Goal: Check status: Check status

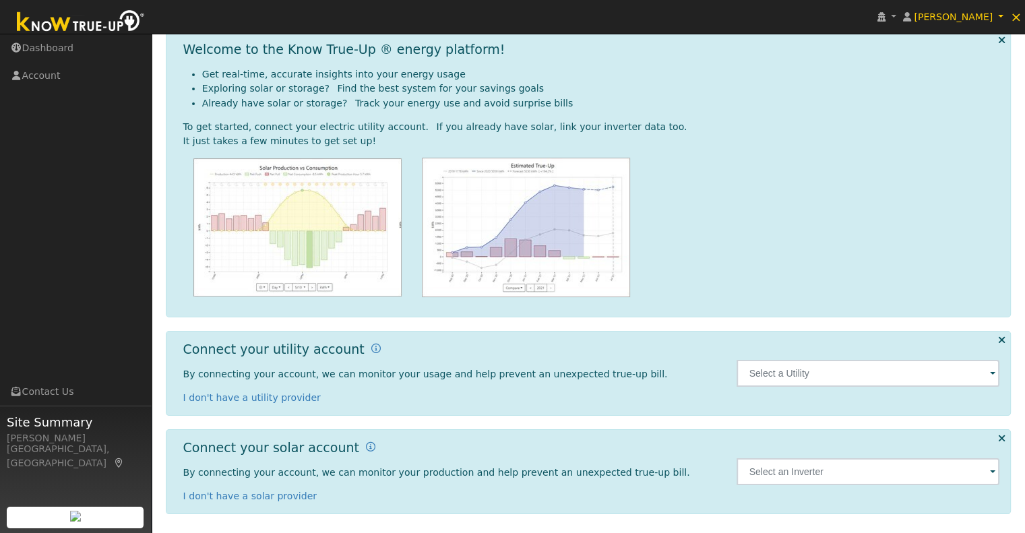
scroll to position [61, 0]
click at [992, 374] on span at bounding box center [992, 374] width 5 height 16
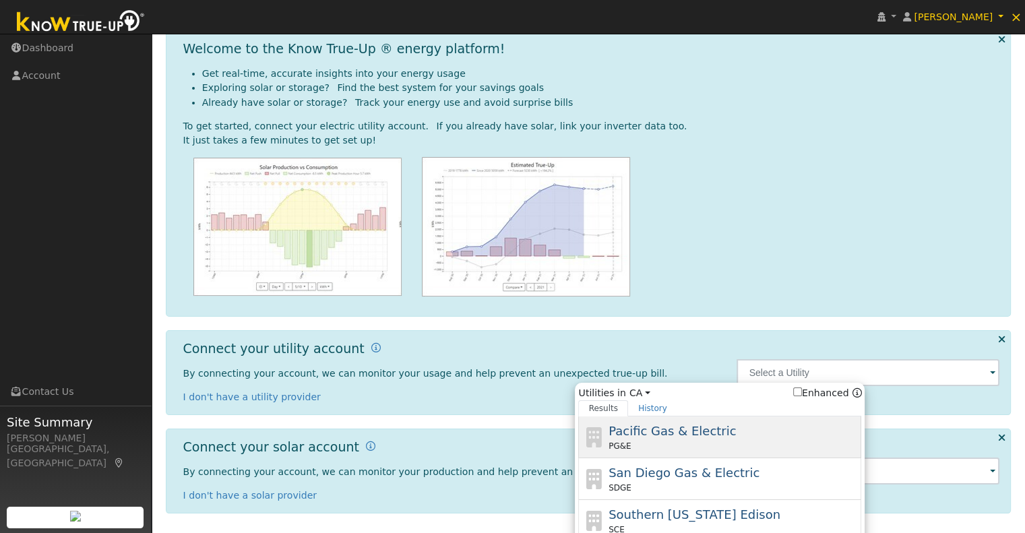
click at [649, 442] on div "PG&E" at bounding box center [734, 446] width 250 height 12
type input "PG&E"
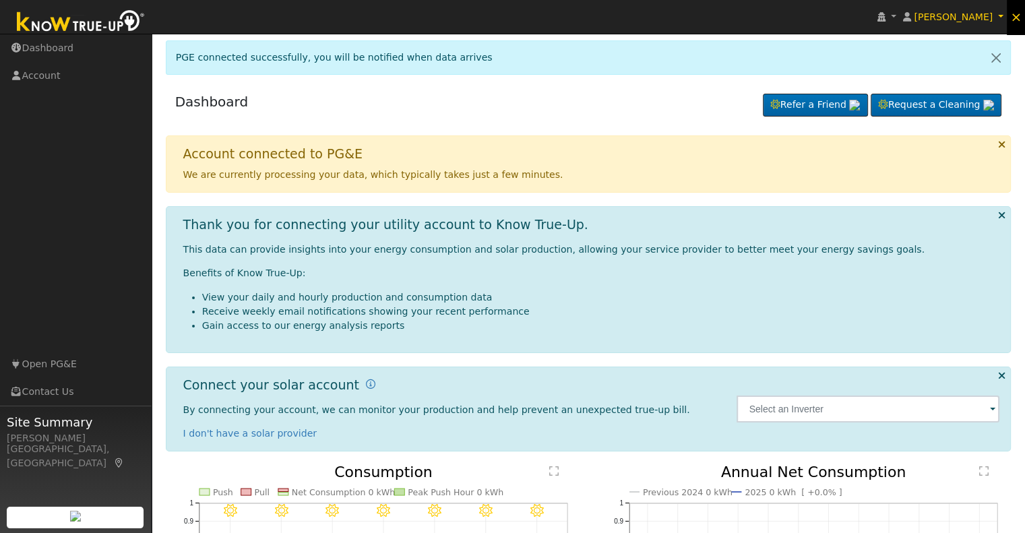
click at [1015, 16] on span "×" at bounding box center [1016, 17] width 11 height 16
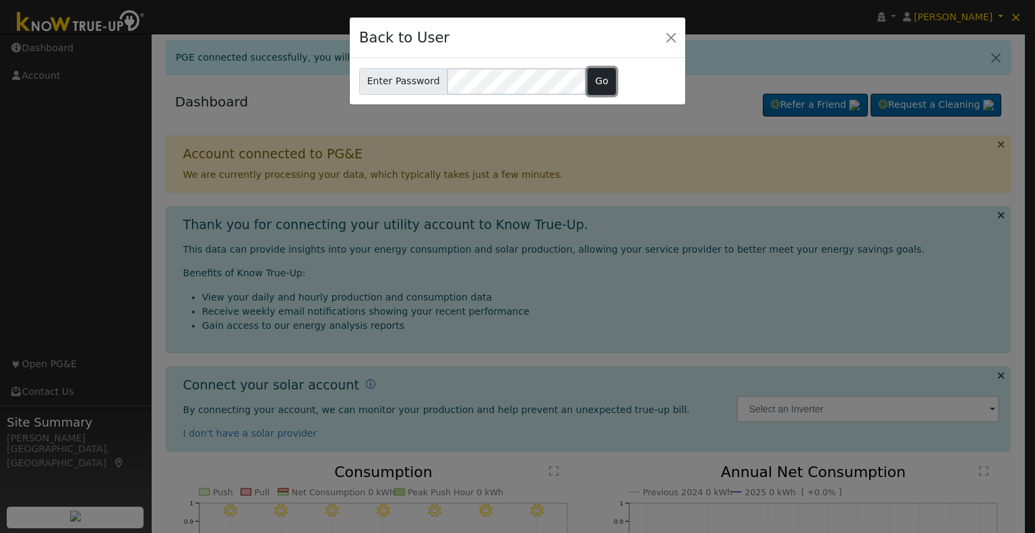
click at [599, 80] on button "Go" at bounding box center [602, 81] width 29 height 27
